Goal: Communication & Community: Answer question/provide support

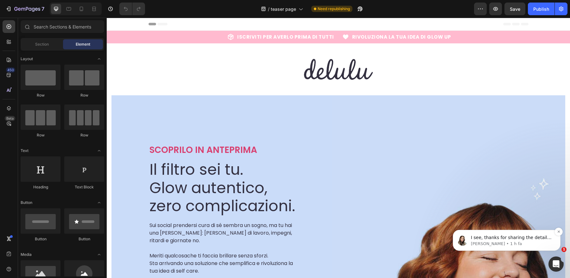
click at [545, 241] on p "[PERSON_NAME] • 1 h fa" at bounding box center [512, 244] width 82 height 6
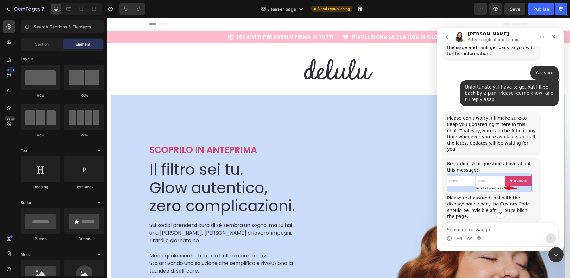
scroll to position [6252, 0]
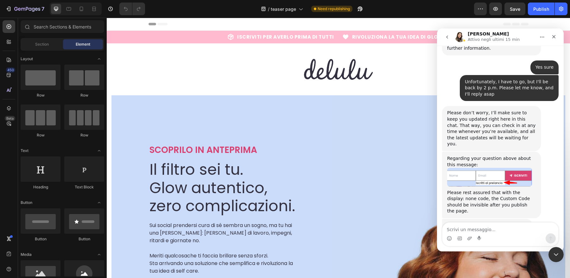
click at [500, 228] on textarea "Scrivi un messaggio..." at bounding box center [501, 228] width 116 height 11
type textarea "Thanks"
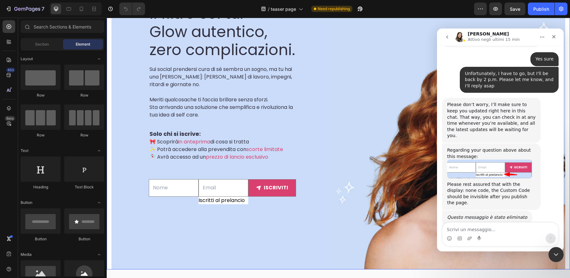
scroll to position [177, 0]
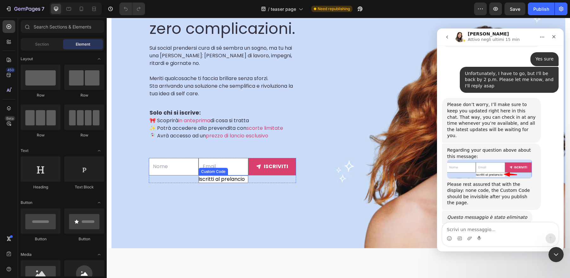
click at [203, 178] on input"] "Iscritti al prelancio" at bounding box center [224, 180] width 50 height 8
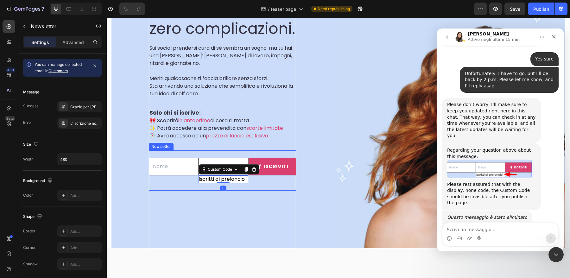
click at [195, 184] on div "Text Field Email Field Iscritti al prelancio Custom Code 0 iscriviti Submit But…" at bounding box center [222, 170] width 147 height 40
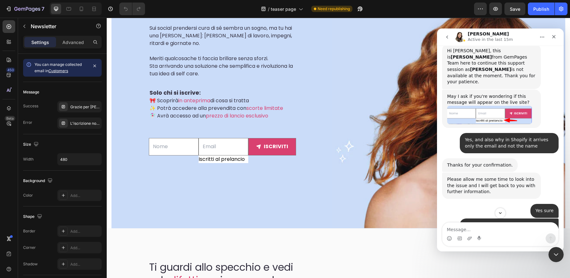
scroll to position [6123, 0]
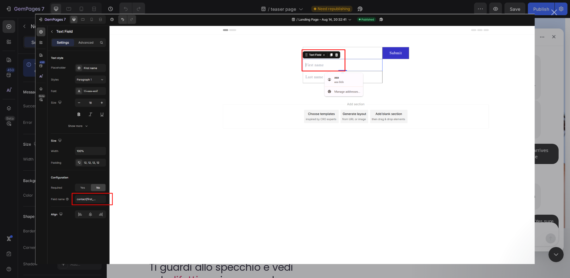
click at [542, 147] on div "Messenger Intercom" at bounding box center [285, 139] width 570 height 278
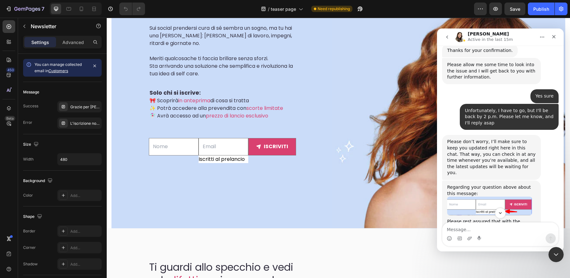
scroll to position [6255, 0]
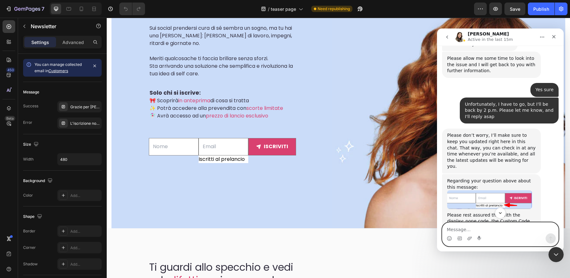
click at [491, 232] on textarea "Message…" at bounding box center [501, 228] width 116 height 11
type textarea "Hi dear, but it's configured exactly in that way"
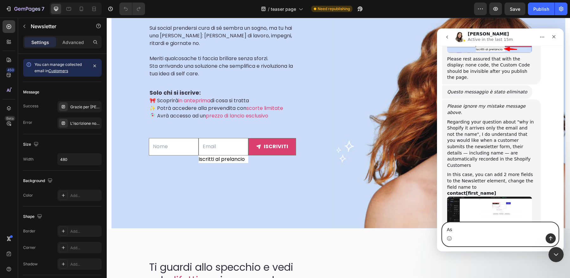
scroll to position [6415, 0]
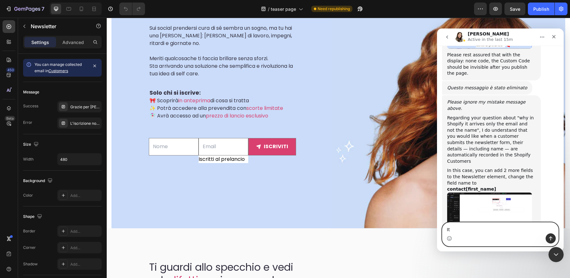
type textarea "I"
type textarea "I followed the instructions of your colleague"
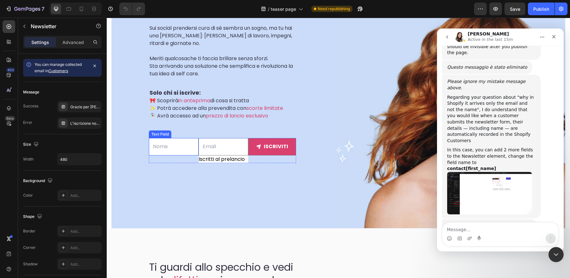
click at [170, 149] on input "text" at bounding box center [174, 146] width 50 height 17
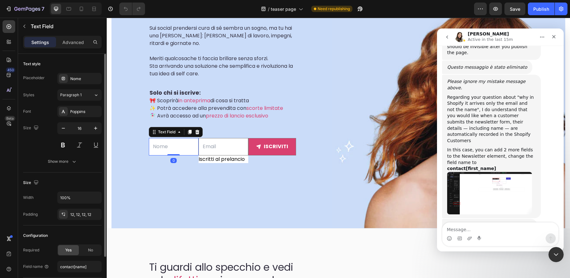
scroll to position [47, 0]
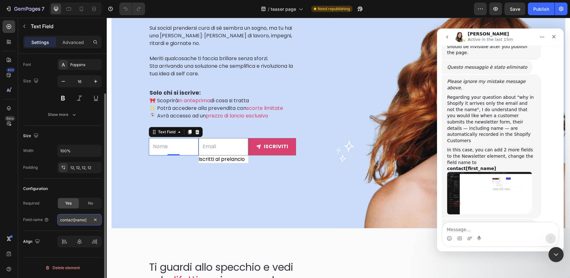
click at [86, 223] on input "contact[name]" at bounding box center [79, 219] width 44 height 11
click at [88, 226] on div "Configuration Required Yes No Field name contact[name]" at bounding box center [62, 205] width 79 height 52
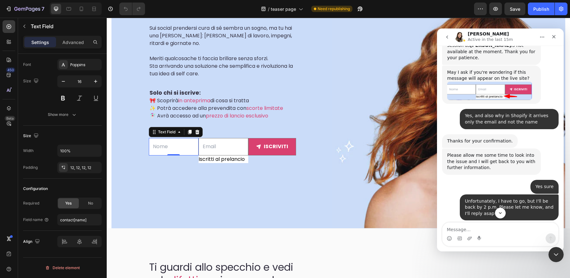
scroll to position [6158, 0]
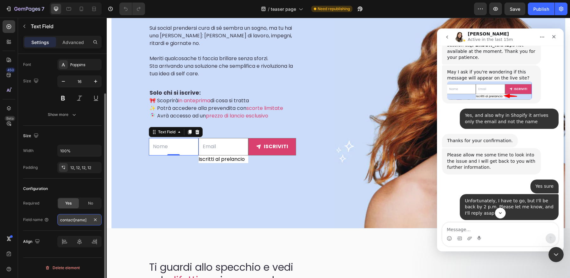
click at [82, 221] on input "contact[name]" at bounding box center [79, 219] width 44 height 11
click at [81, 221] on input "contact[name]" at bounding box center [79, 219] width 44 height 11
drag, startPoint x: 86, startPoint y: 221, endPoint x: 15, endPoint y: 204, distance: 73.7
click at [86, 221] on input "contact[name]" at bounding box center [79, 219] width 44 height 11
click at [69, 235] on div "Align" at bounding box center [62, 242] width 79 height 22
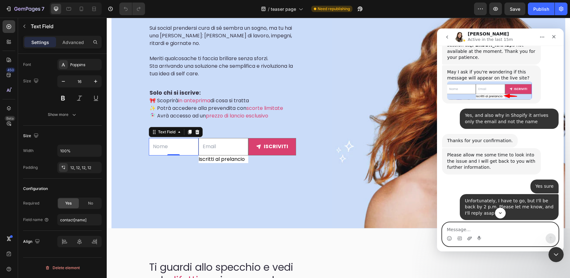
click at [470, 240] on icon "Carica allegato" at bounding box center [470, 238] width 4 height 3
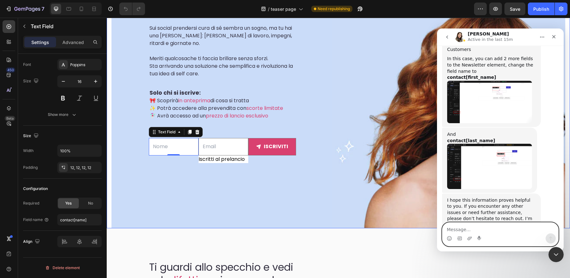
scroll to position [6529, 0]
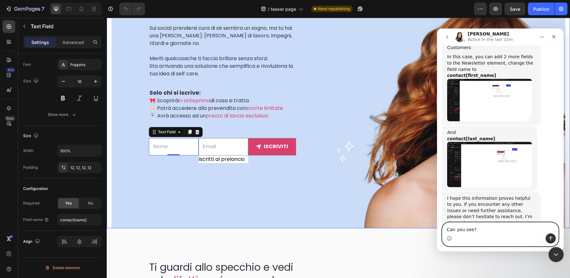
type textarea "Can you see?"
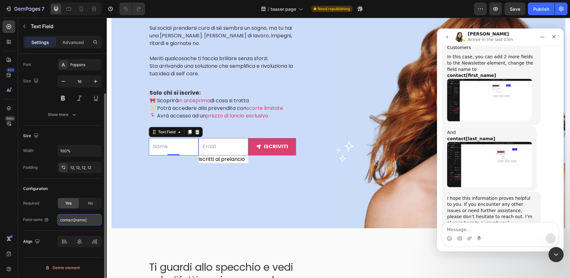
click at [83, 220] on input "contact[name]" at bounding box center [79, 219] width 44 height 11
click at [86, 221] on input "contact[name]" at bounding box center [79, 219] width 44 height 11
click at [75, 222] on input "contact[name]" at bounding box center [79, 219] width 44 height 11
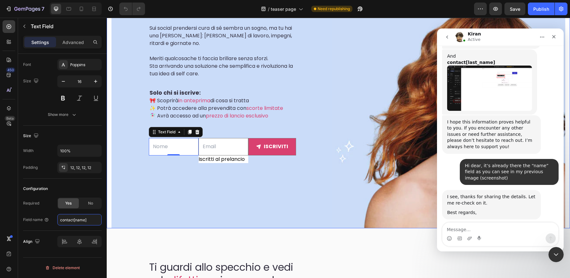
scroll to position [6608, 0]
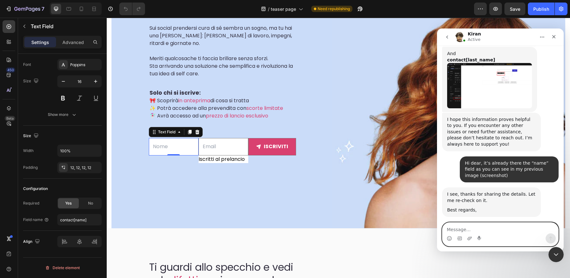
click at [510, 230] on textarea "Message…" at bounding box center [501, 228] width 116 height 11
type textarea "yes :)"
